Goal: Task Accomplishment & Management: Use online tool/utility

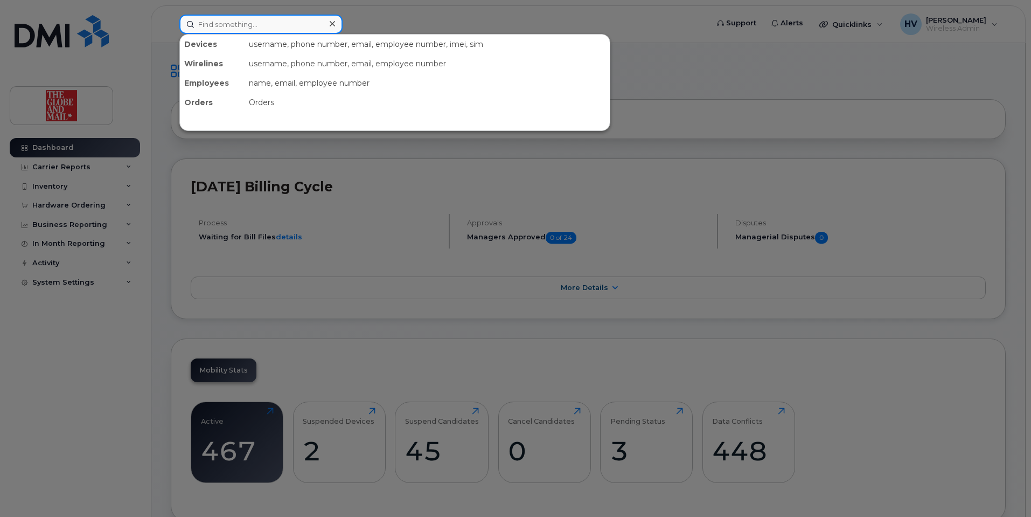
click at [221, 23] on input at bounding box center [260, 24] width 163 height 19
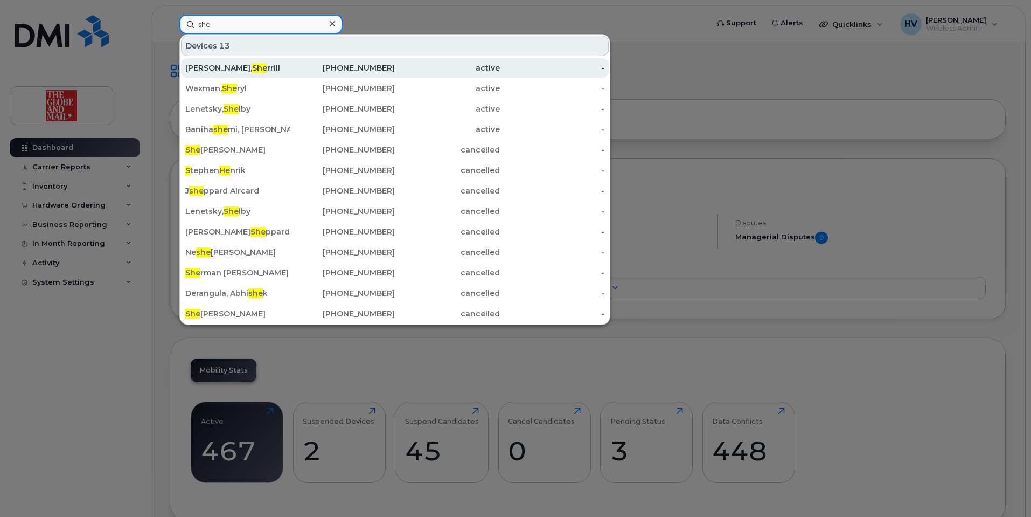
type input "she"
click at [252, 67] on span "She" at bounding box center [259, 68] width 15 height 10
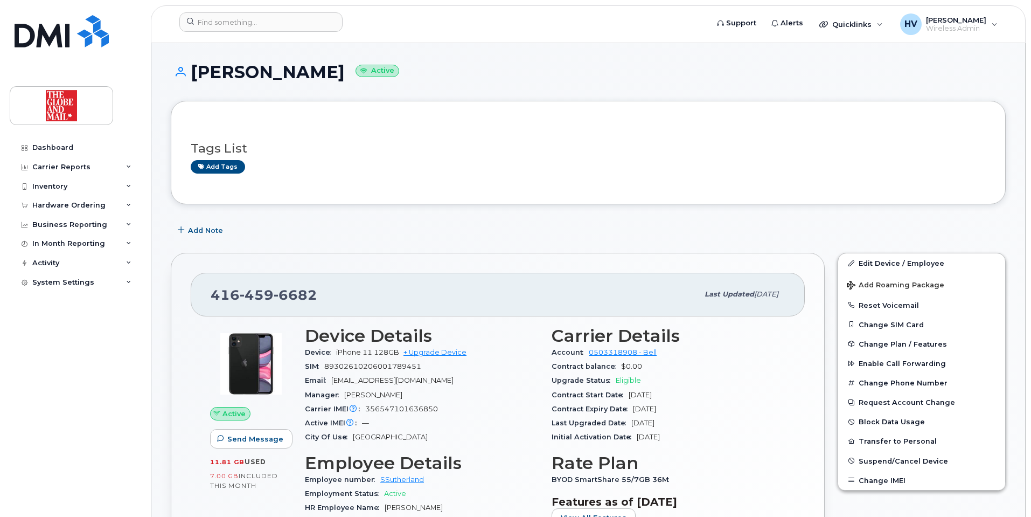
drag, startPoint x: 193, startPoint y: 70, endPoint x: 367, endPoint y: 79, distance: 174.3
click at [367, 78] on h1 "Sutherland, Sherrill Active" at bounding box center [588, 72] width 835 height 19
click at [449, 353] on link "+ Upgrade Device" at bounding box center [435, 352] width 63 height 8
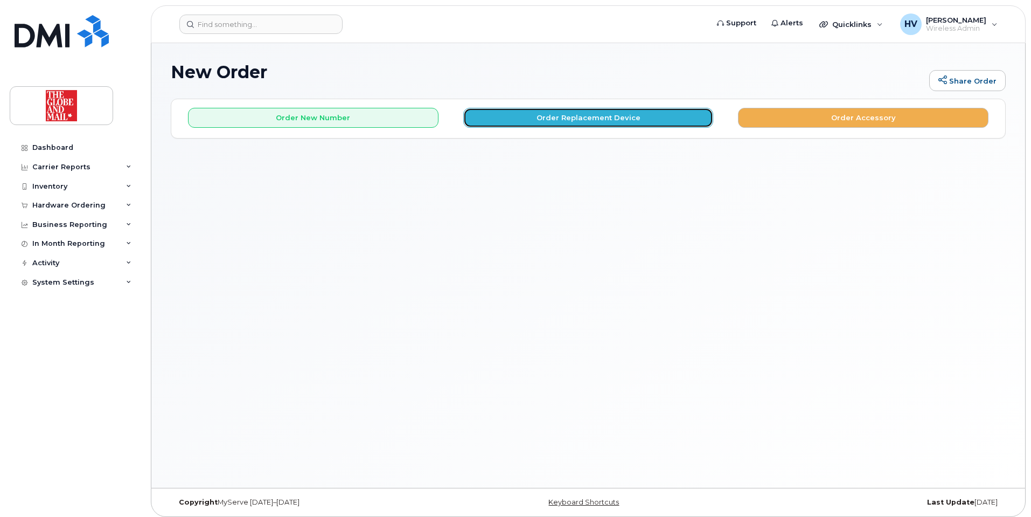
click at [617, 121] on button "Order Replacement Device" at bounding box center [588, 118] width 251 height 20
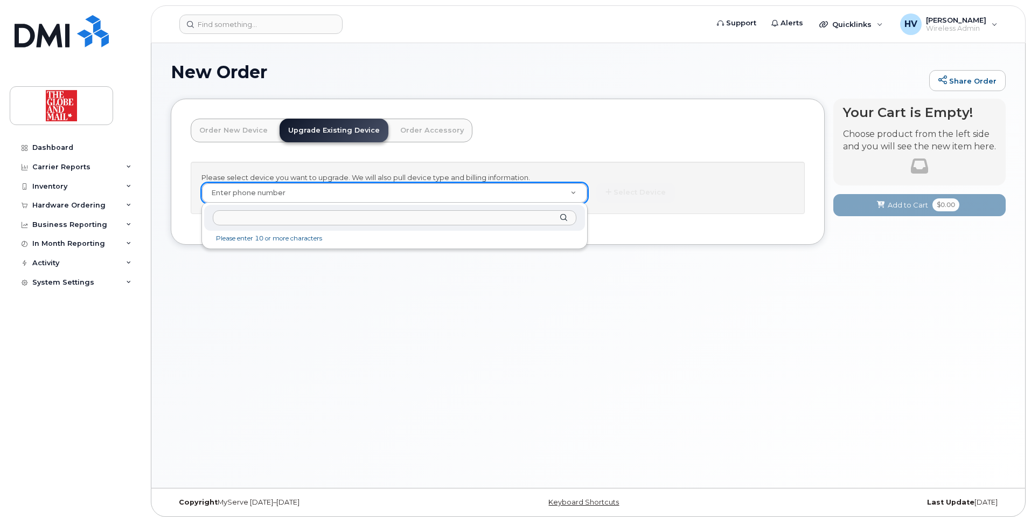
type input "We need to remove your administrative access from your laptop"
drag, startPoint x: 300, startPoint y: 192, endPoint x: 270, endPoint y: 186, distance: 30.7
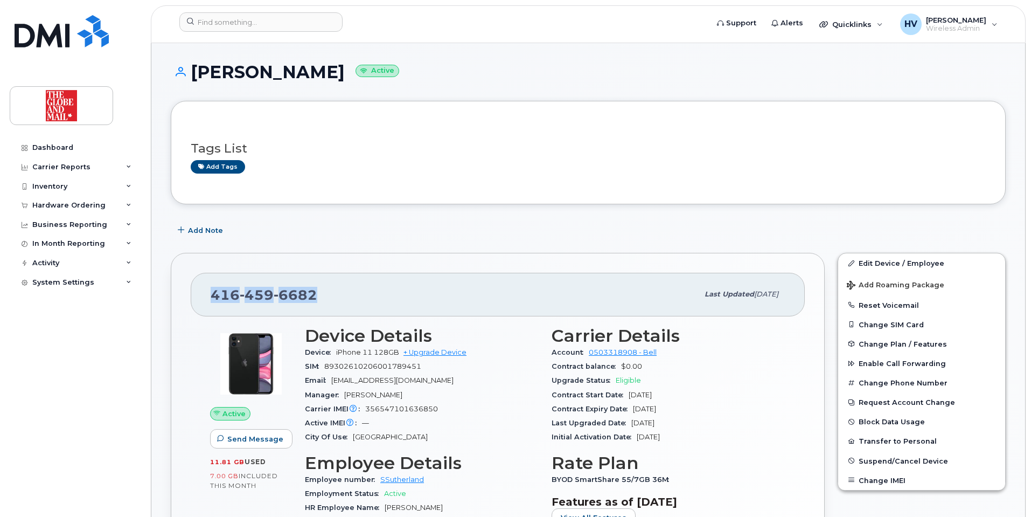
drag, startPoint x: 212, startPoint y: 294, endPoint x: 312, endPoint y: 293, distance: 99.7
click at [312, 293] on span "416 459 6682" at bounding box center [264, 295] width 107 height 16
copy span "416 459 6682"
click at [444, 351] on link "+ Upgrade Device" at bounding box center [435, 352] width 63 height 8
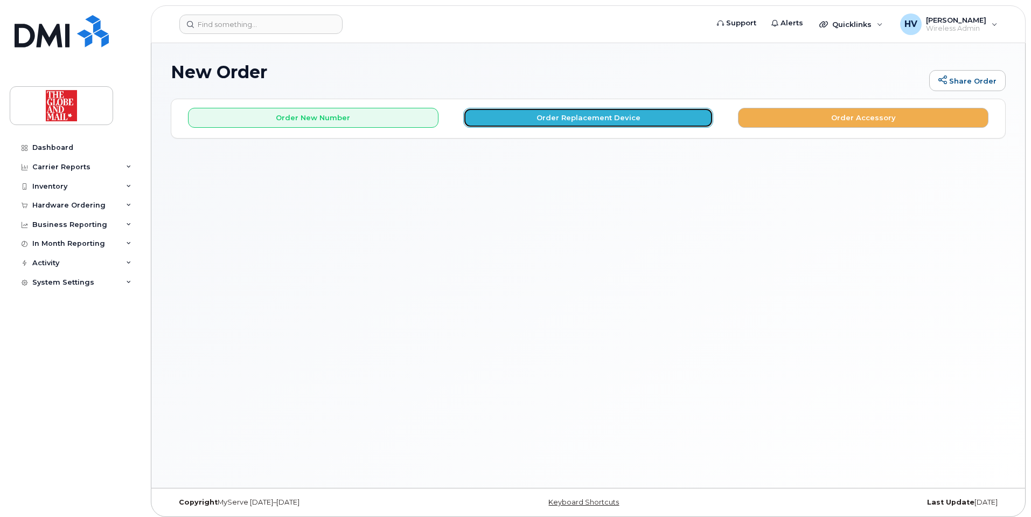
click at [607, 121] on button "Order Replacement Device" at bounding box center [588, 118] width 251 height 20
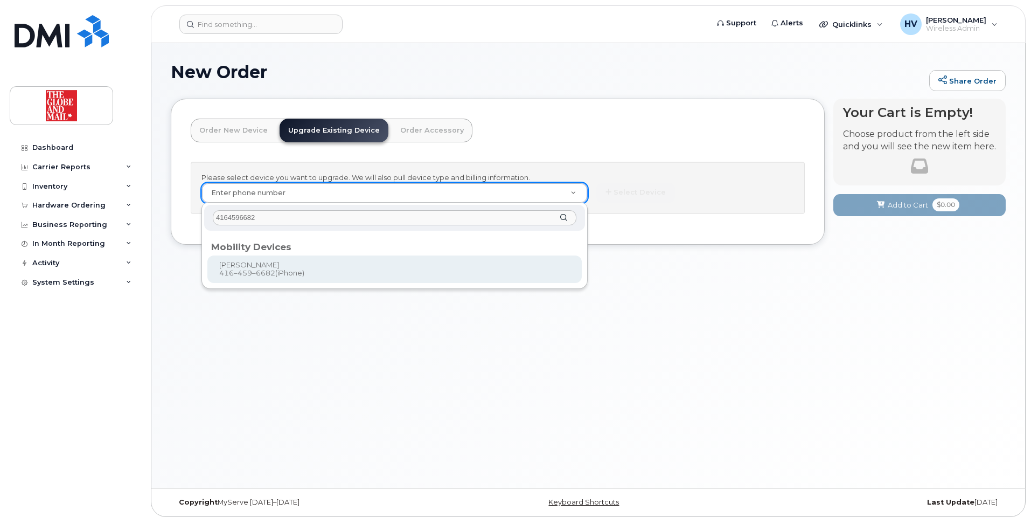
type input "4164596682"
type input "243769"
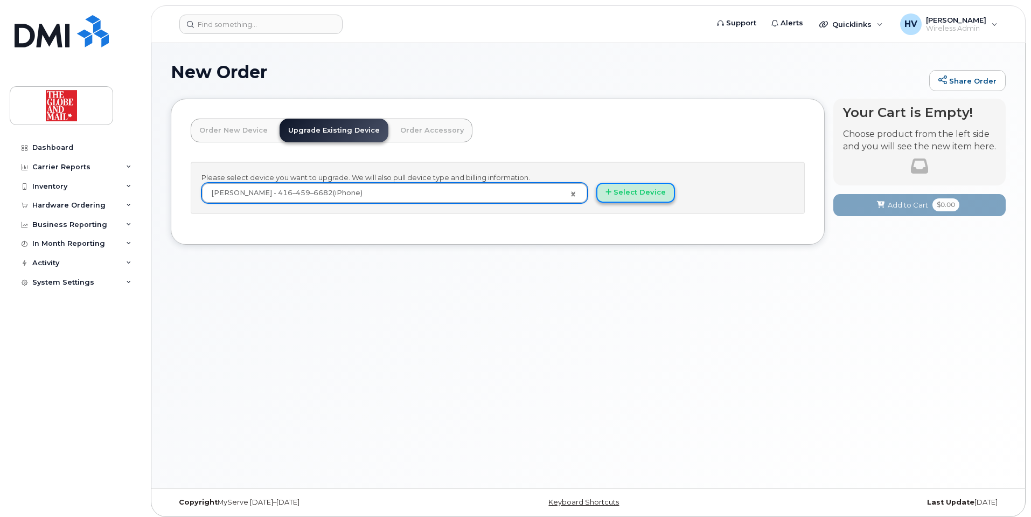
click at [634, 187] on button "Select Device" at bounding box center [636, 193] width 79 height 20
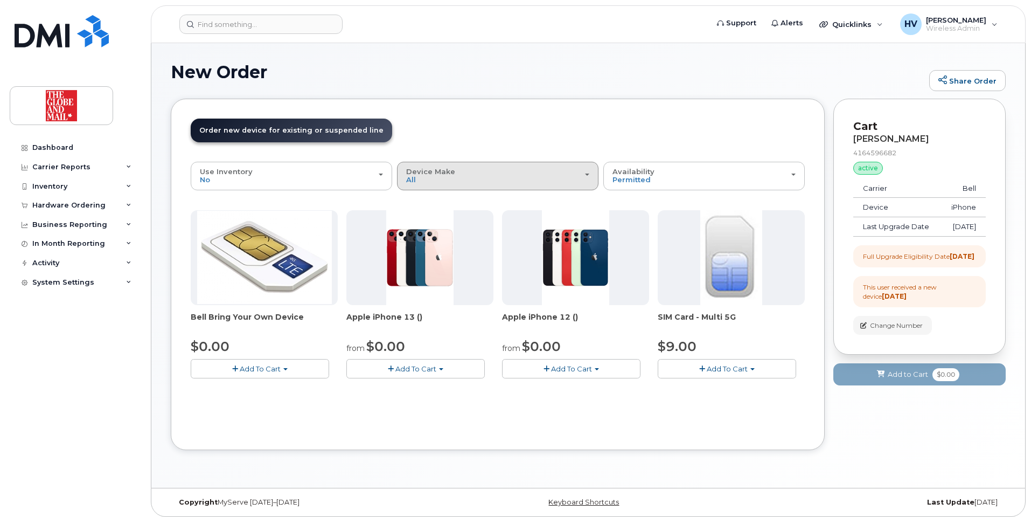
click at [587, 174] on span "button" at bounding box center [587, 175] width 4 height 2
click at [432, 241] on label "iPhone" at bounding box center [419, 242] width 39 height 13
click at [0, 0] on input "iPhone" at bounding box center [0, 0] width 0 height 0
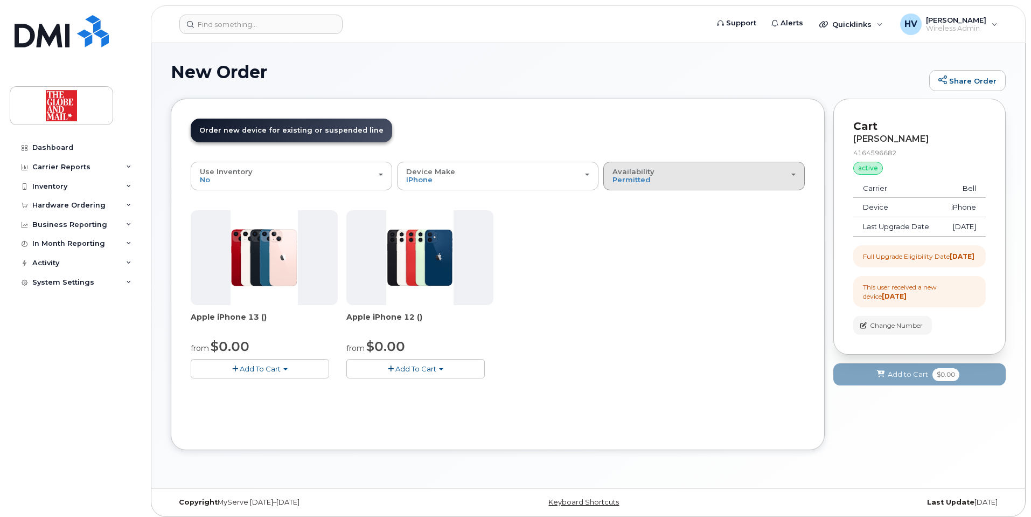
click at [794, 176] on span "button" at bounding box center [794, 175] width 4 height 2
click at [626, 219] on label "All" at bounding box center [617, 218] width 23 height 13
click at [0, 0] on input "All" at bounding box center [0, 0] width 0 height 0
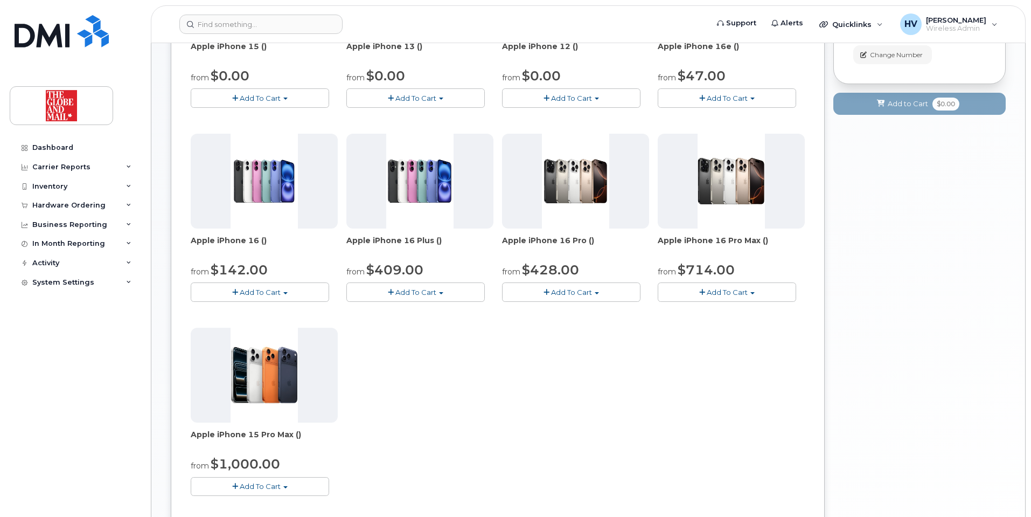
scroll to position [323, 0]
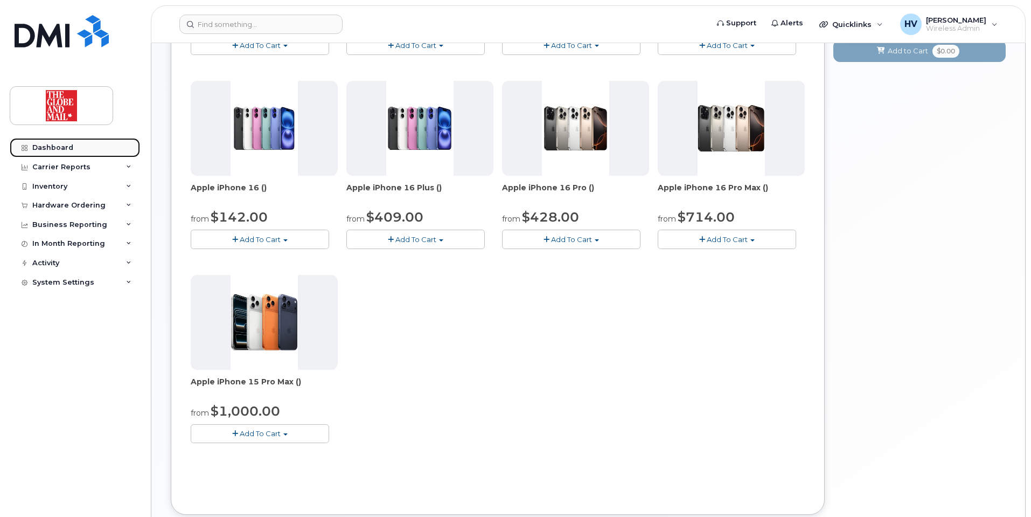
click at [52, 149] on div "Dashboard" at bounding box center [52, 147] width 41 height 9
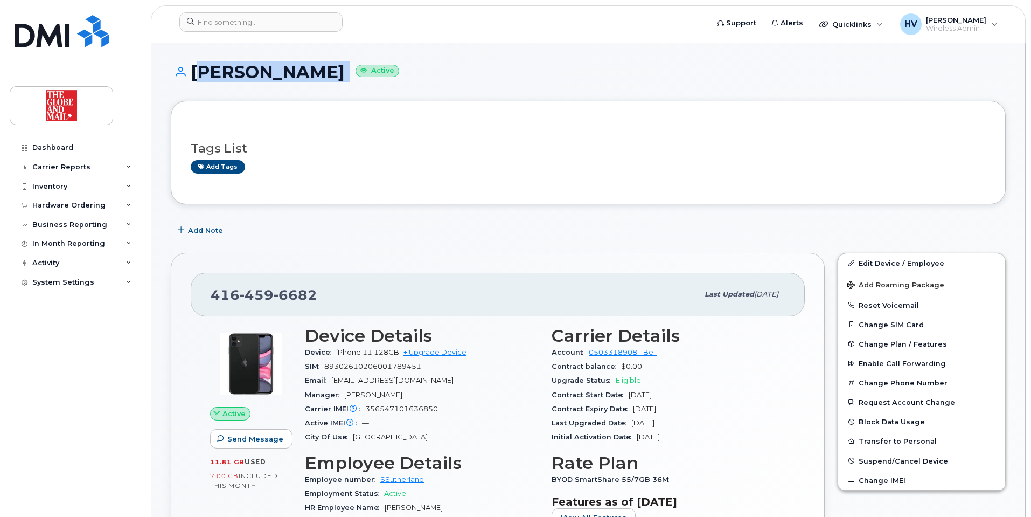
drag, startPoint x: 194, startPoint y: 72, endPoint x: 375, endPoint y: 75, distance: 181.1
click at [375, 75] on h1 "[PERSON_NAME] Active" at bounding box center [588, 72] width 835 height 19
copy h1 "Sutherland, Sherrill"
